Goal: Task Accomplishment & Management: Use online tool/utility

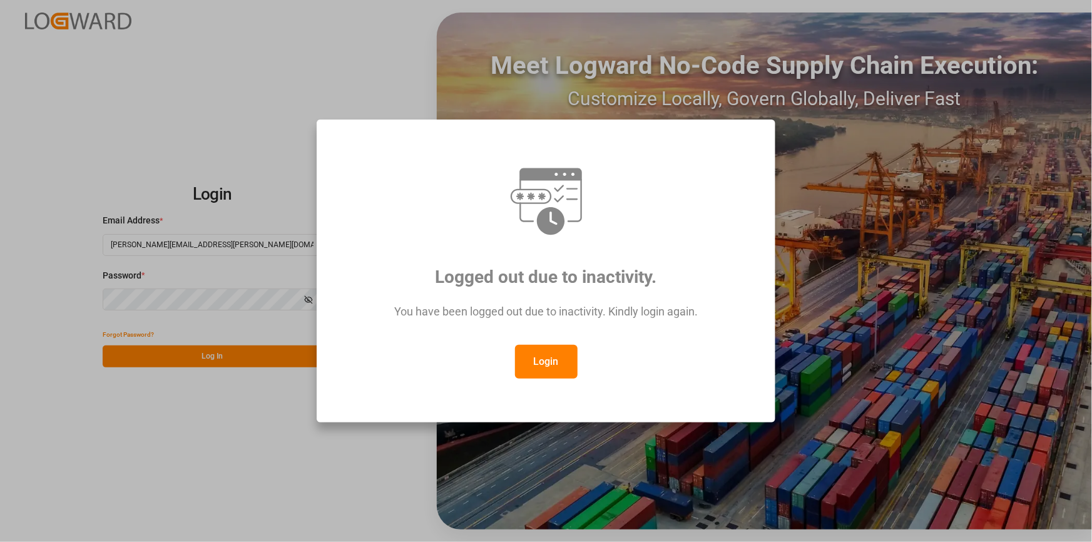
click at [549, 360] on button "Login" at bounding box center [546, 362] width 63 height 34
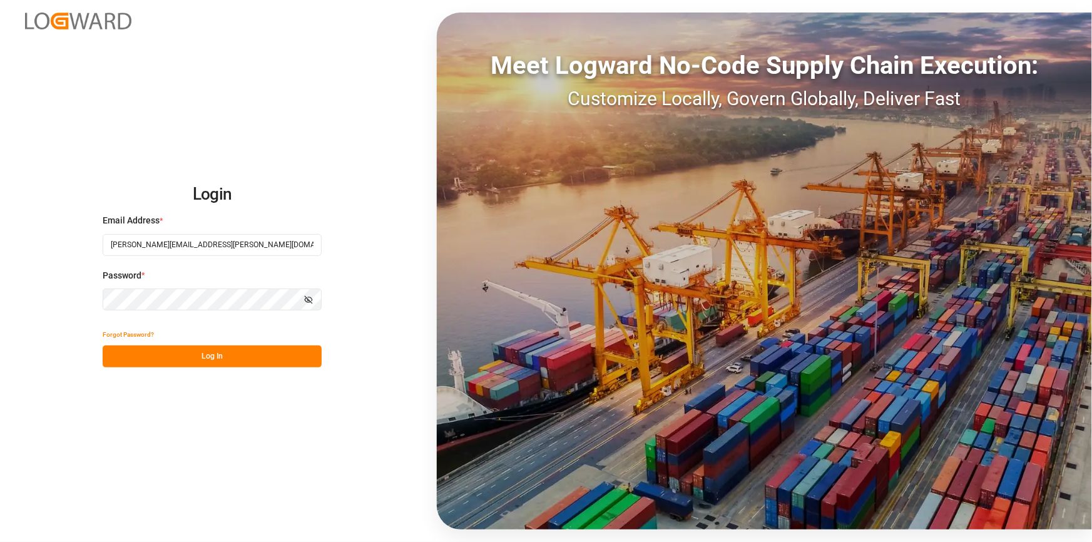
click at [250, 357] on button "Log In" at bounding box center [212, 356] width 219 height 22
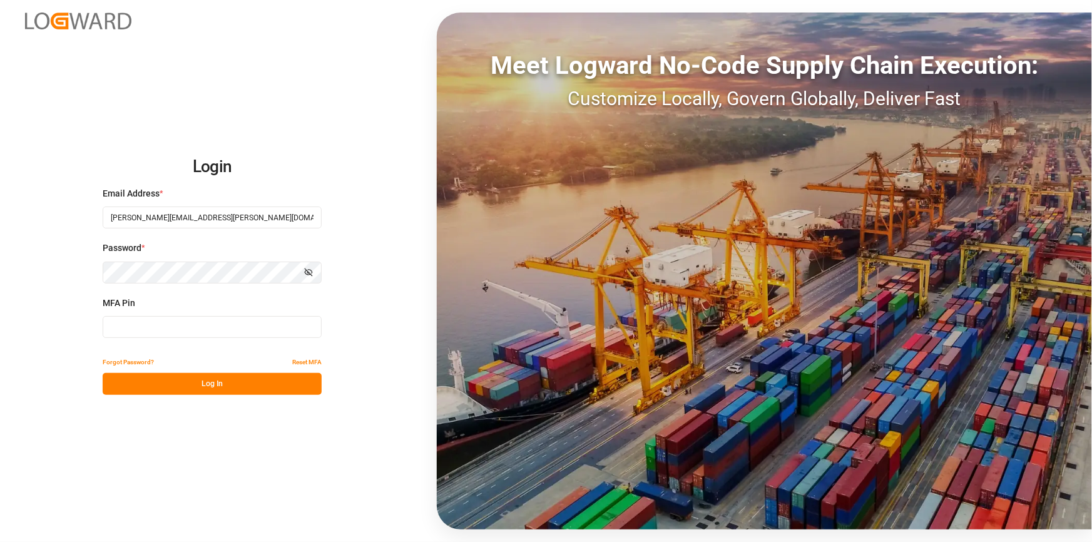
click at [239, 327] on input at bounding box center [212, 327] width 219 height 22
type input "222559"
click at [198, 380] on button "Log In" at bounding box center [212, 384] width 219 height 22
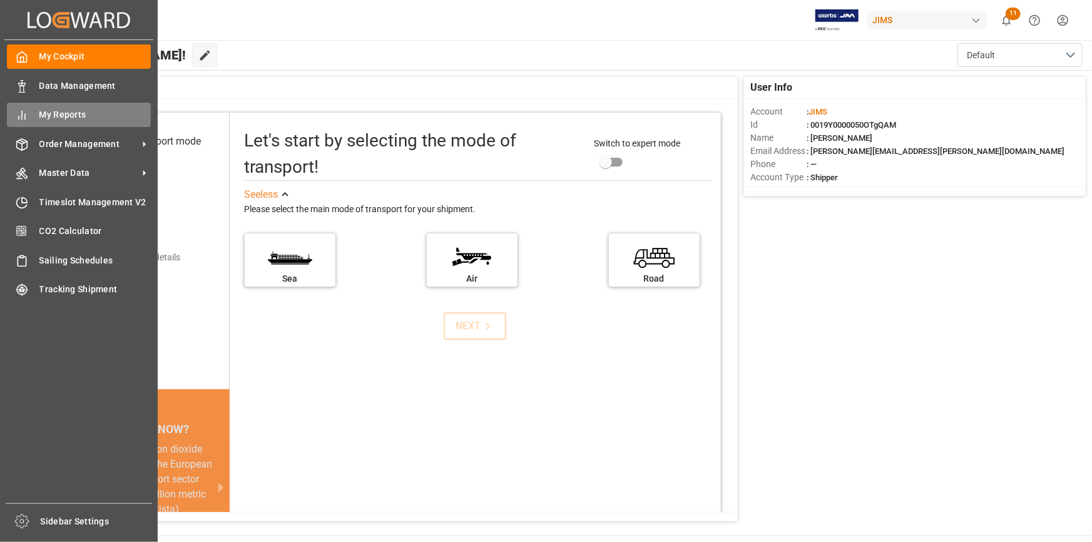
click at [24, 113] on icon at bounding box center [22, 115] width 13 height 13
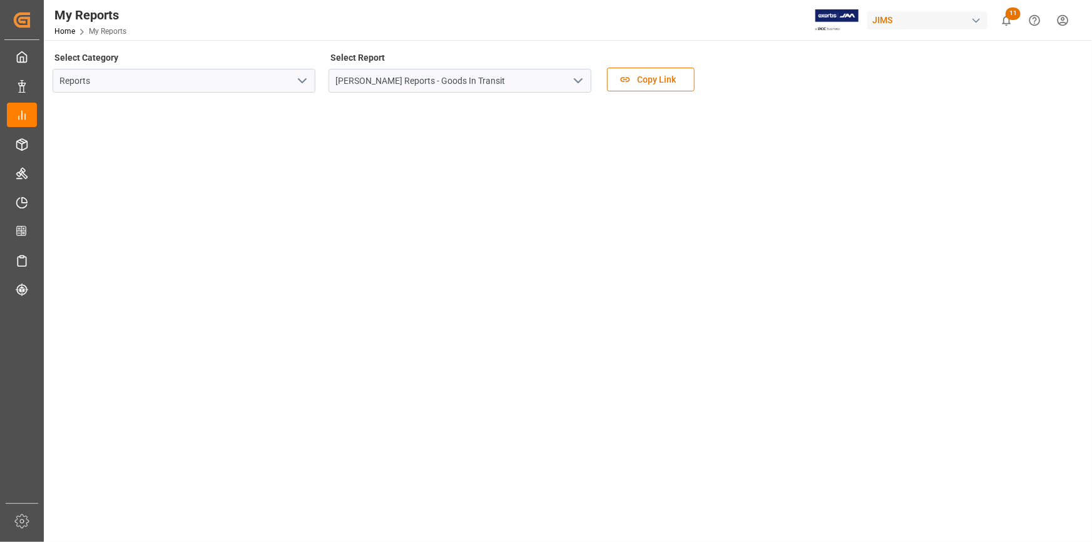
click at [303, 74] on icon "open menu" at bounding box center [302, 80] width 15 height 15
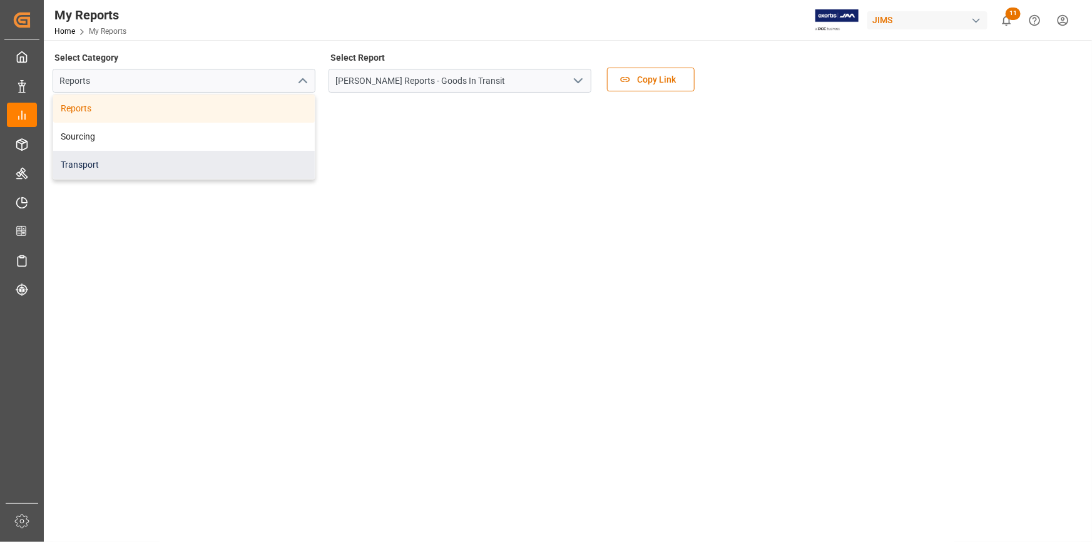
click at [240, 161] on div "Transport" at bounding box center [184, 165] width 262 height 28
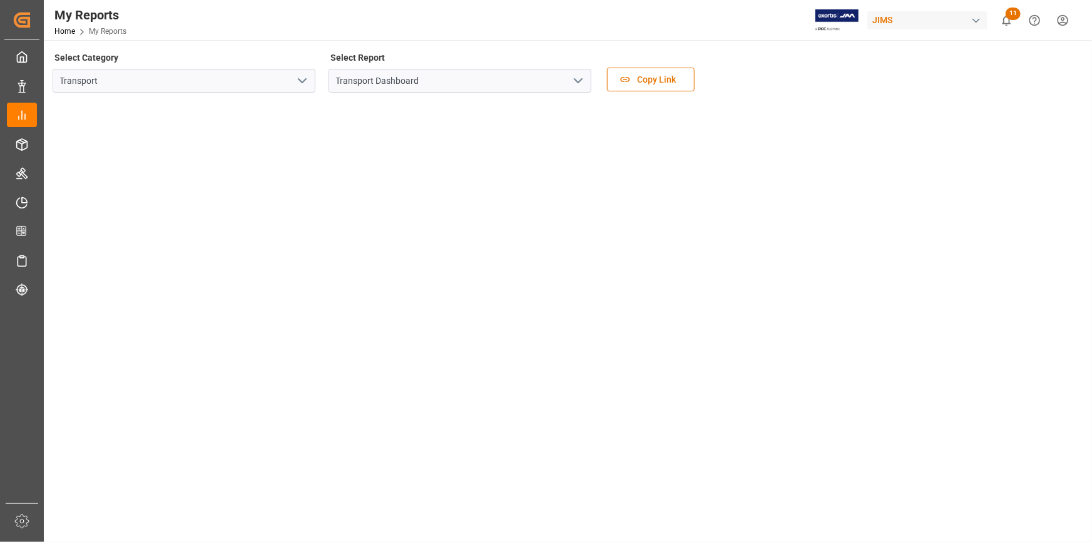
click at [583, 81] on icon "open menu" at bounding box center [578, 80] width 15 height 15
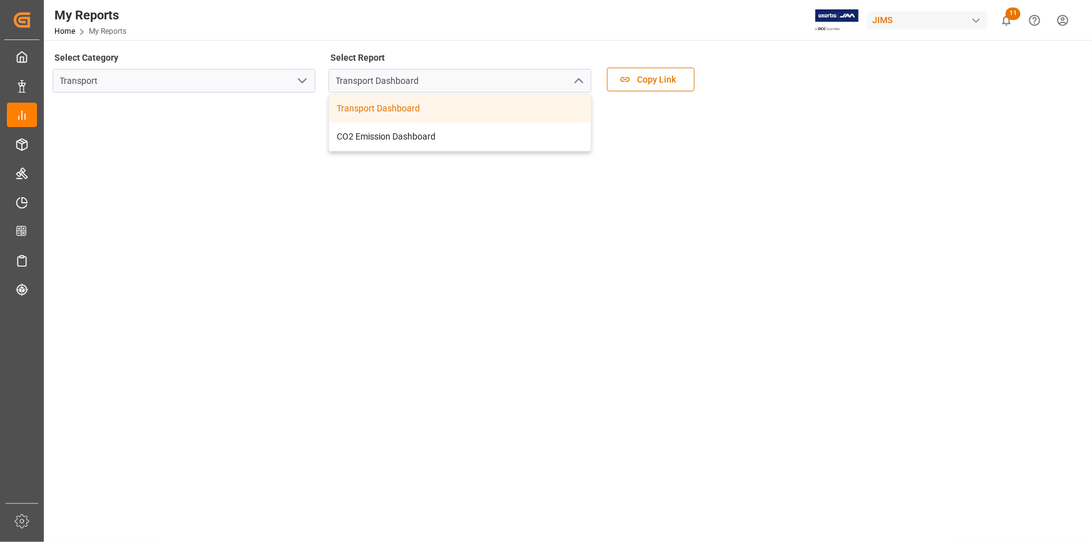
click at [563, 104] on div "Transport Dashboard" at bounding box center [460, 108] width 262 height 28
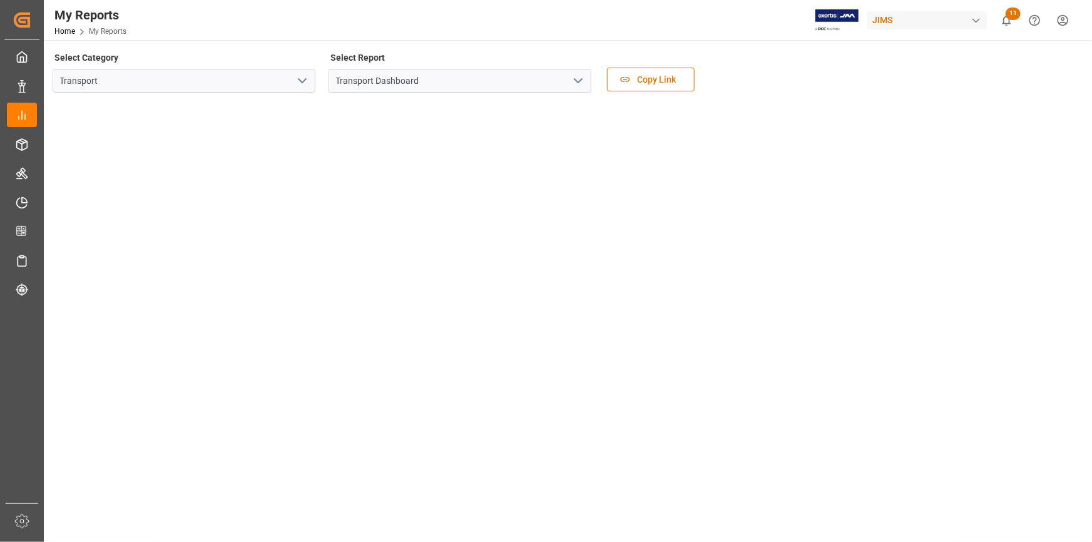
click at [316, 32] on div "My Reports Home My Reports [PERSON_NAME] 11 Notifications Only show unread All …" at bounding box center [563, 20] width 1057 height 40
click at [208, 49] on div "Select Category Transport" at bounding box center [184, 75] width 263 height 53
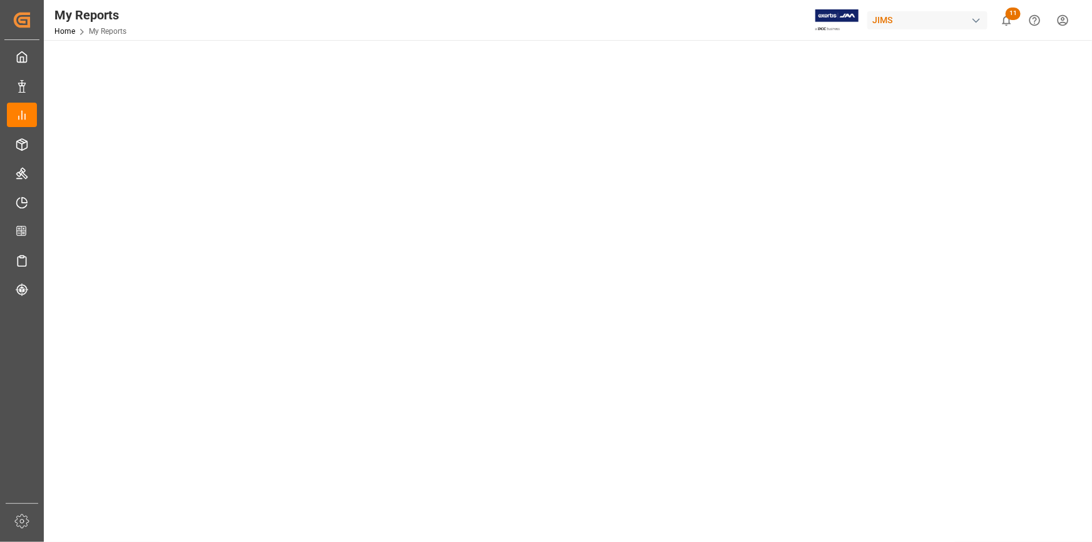
scroll to position [113, 0]
click at [344, 31] on div "My Reports Home My Reports [PERSON_NAME] 11 Notifications Only show unread All …" at bounding box center [563, 20] width 1057 height 40
click at [198, 26] on div "My Reports Home My Reports [PERSON_NAME] 11 Notifications Only show unread All …" at bounding box center [563, 20] width 1057 height 40
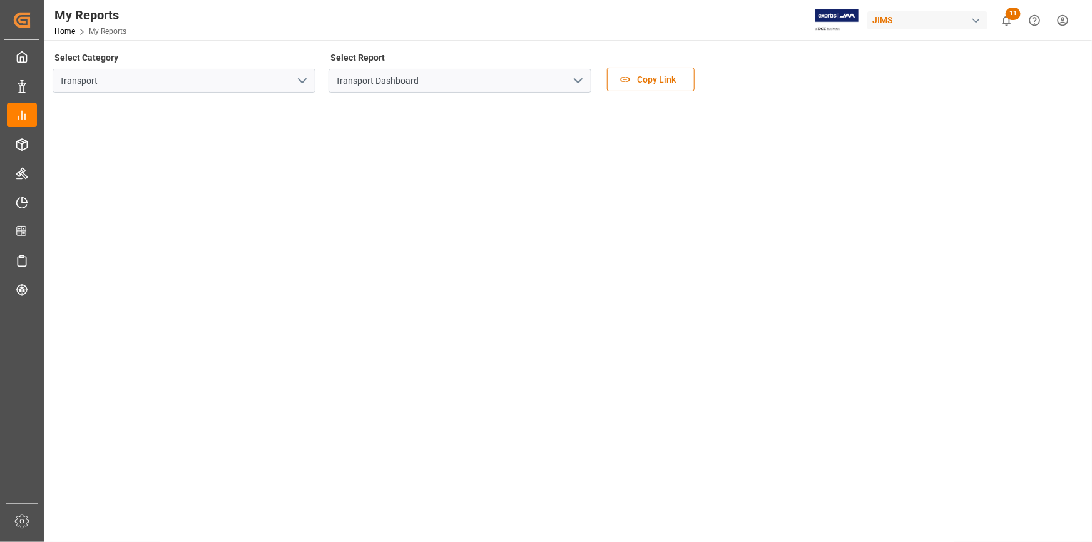
click at [796, 63] on div "Select Category Transport Select Report Transport Dashboard Copy Link" at bounding box center [567, 75] width 1028 height 53
